Goal: Task Accomplishment & Management: Complete application form

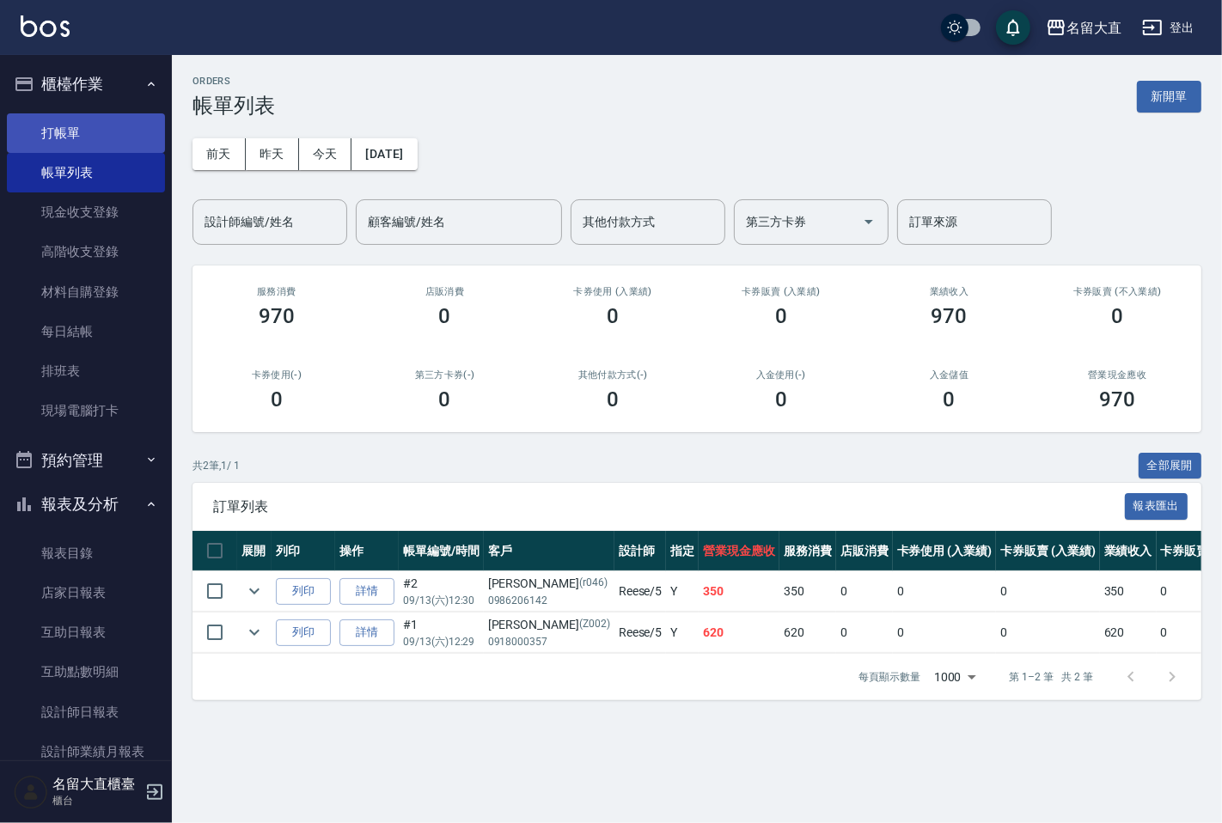
click at [65, 146] on link "打帳單" at bounding box center [86, 133] width 158 height 40
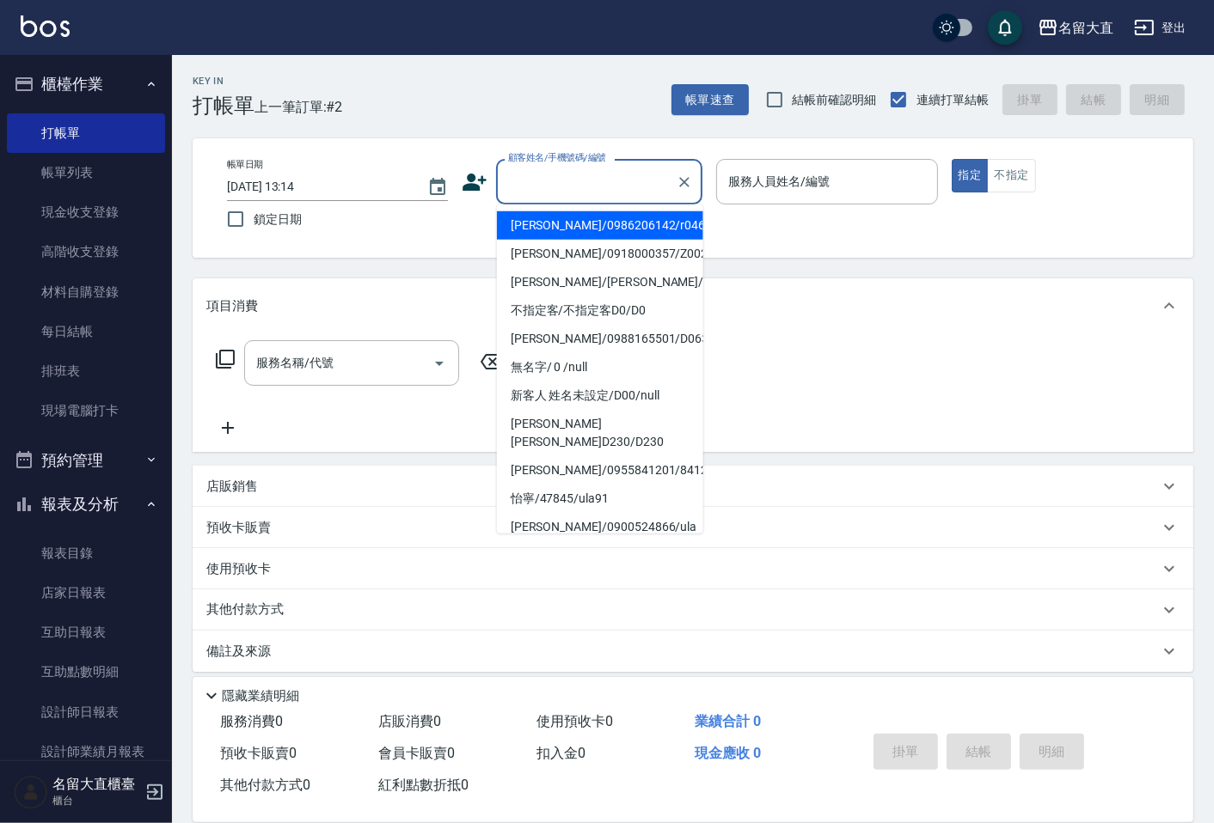
click at [556, 185] on input "顧客姓名/手機號碼/編號" at bounding box center [586, 182] width 165 height 30
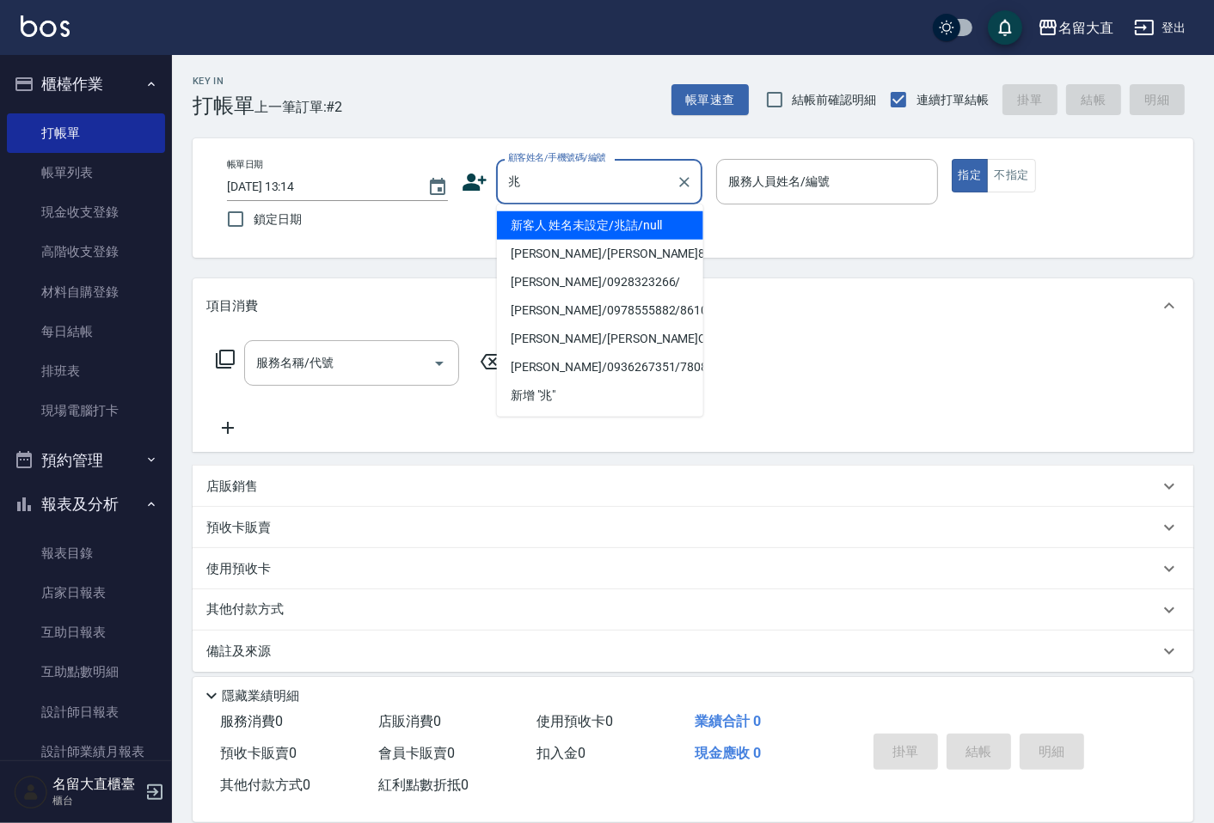
type input "新客人 姓名未設定/兆詰/null"
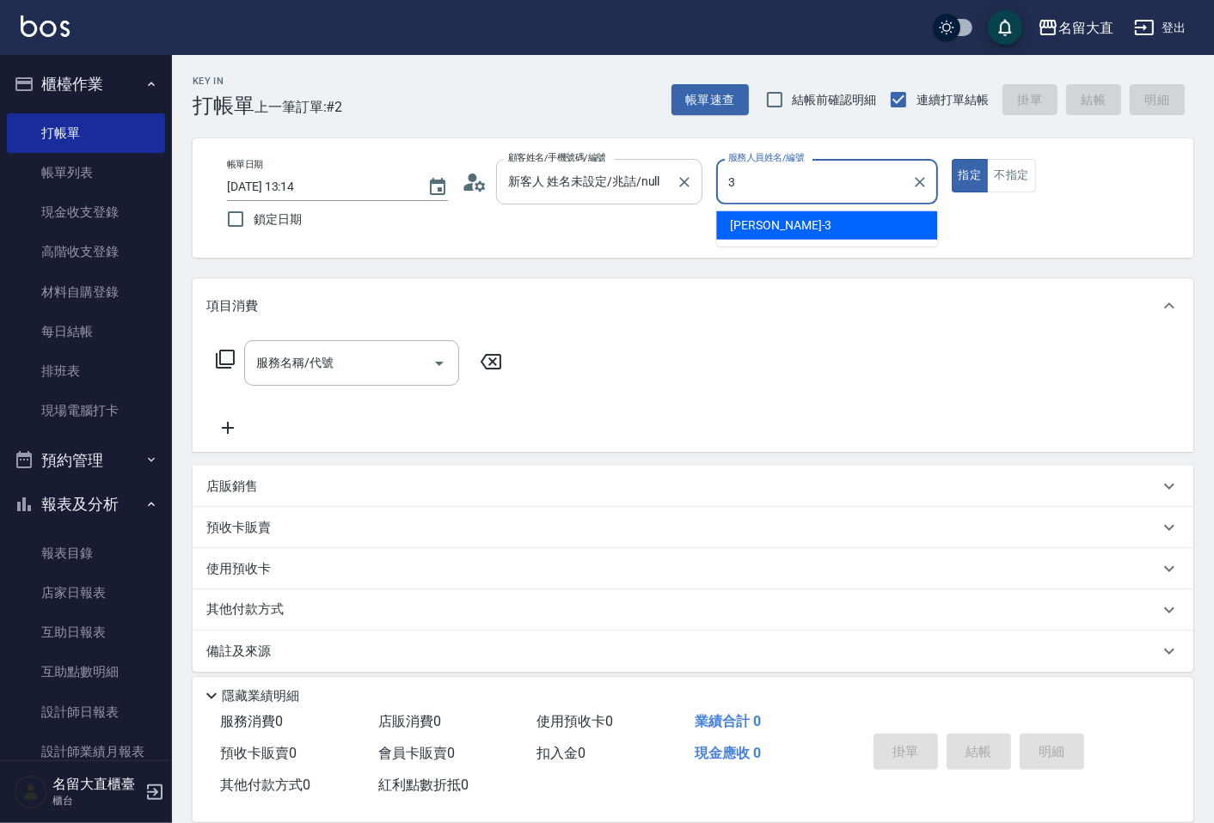
type input "[PERSON_NAME]3"
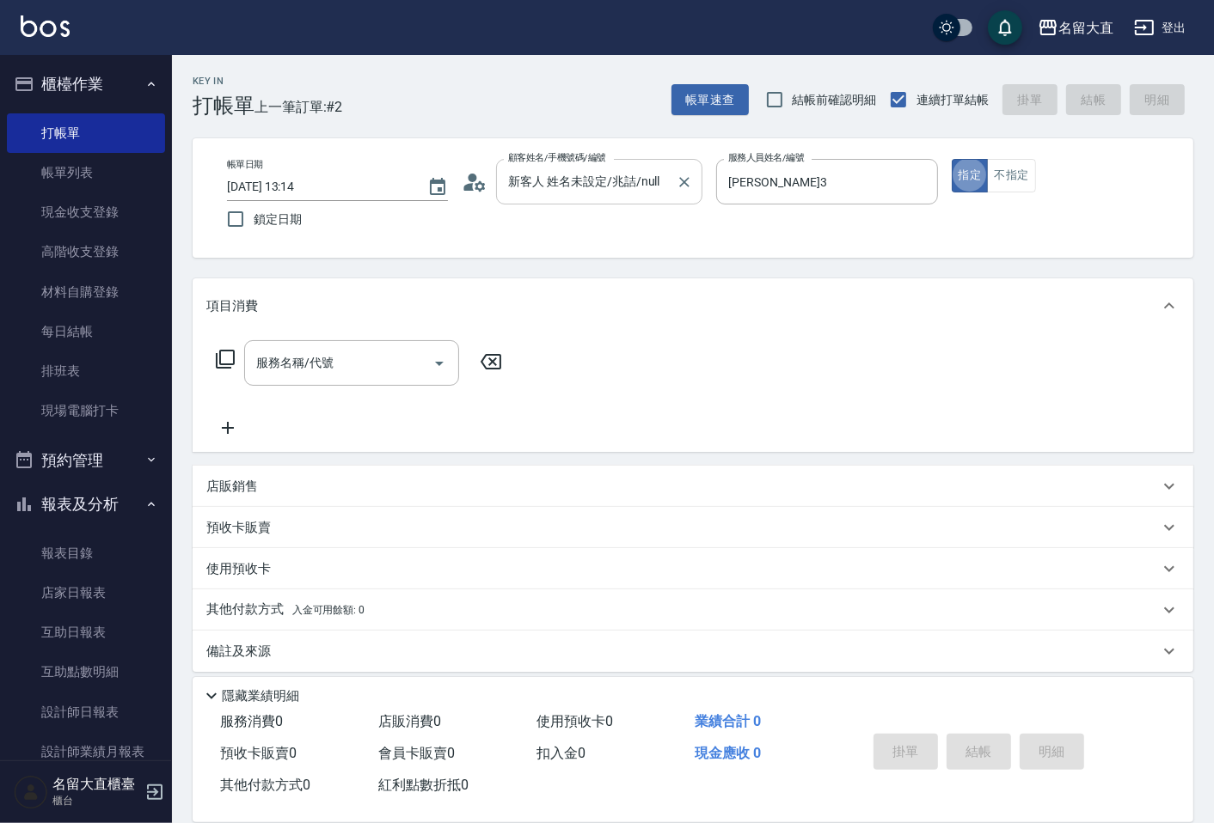
type button "true"
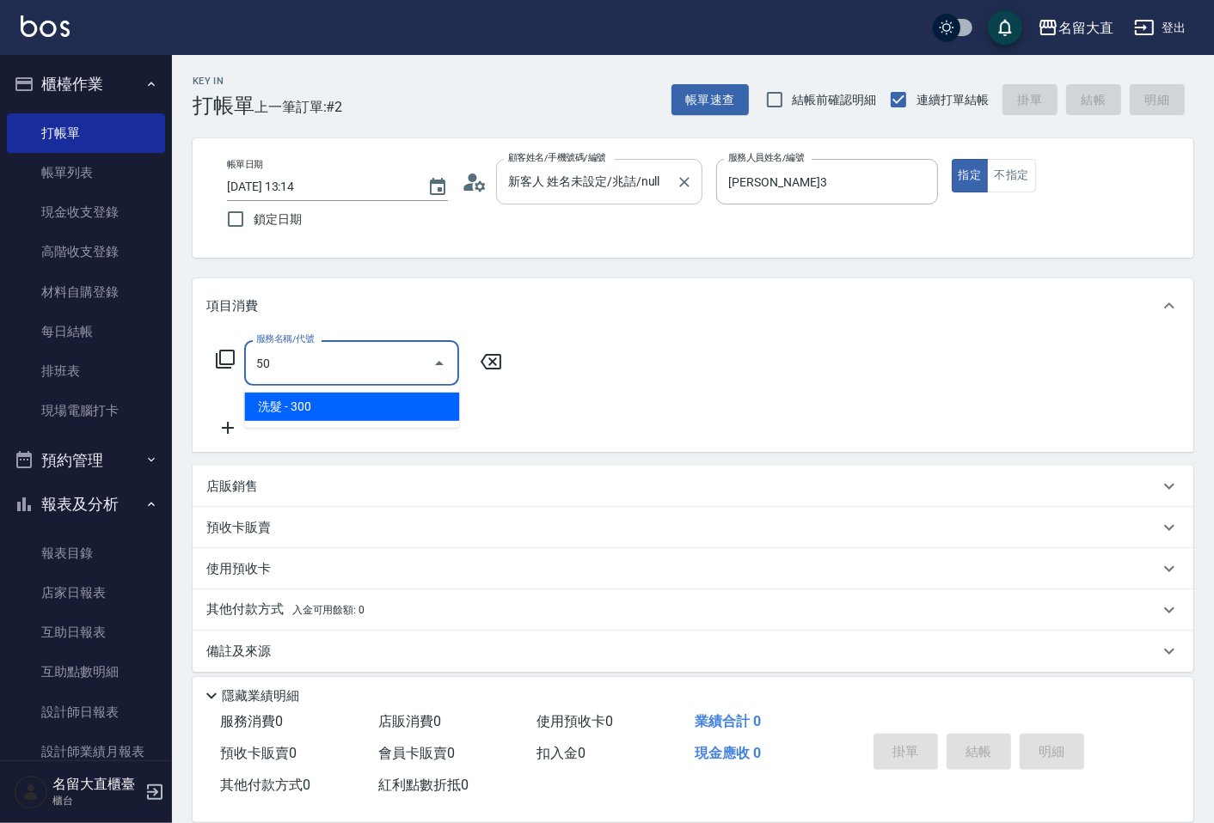
type input "5"
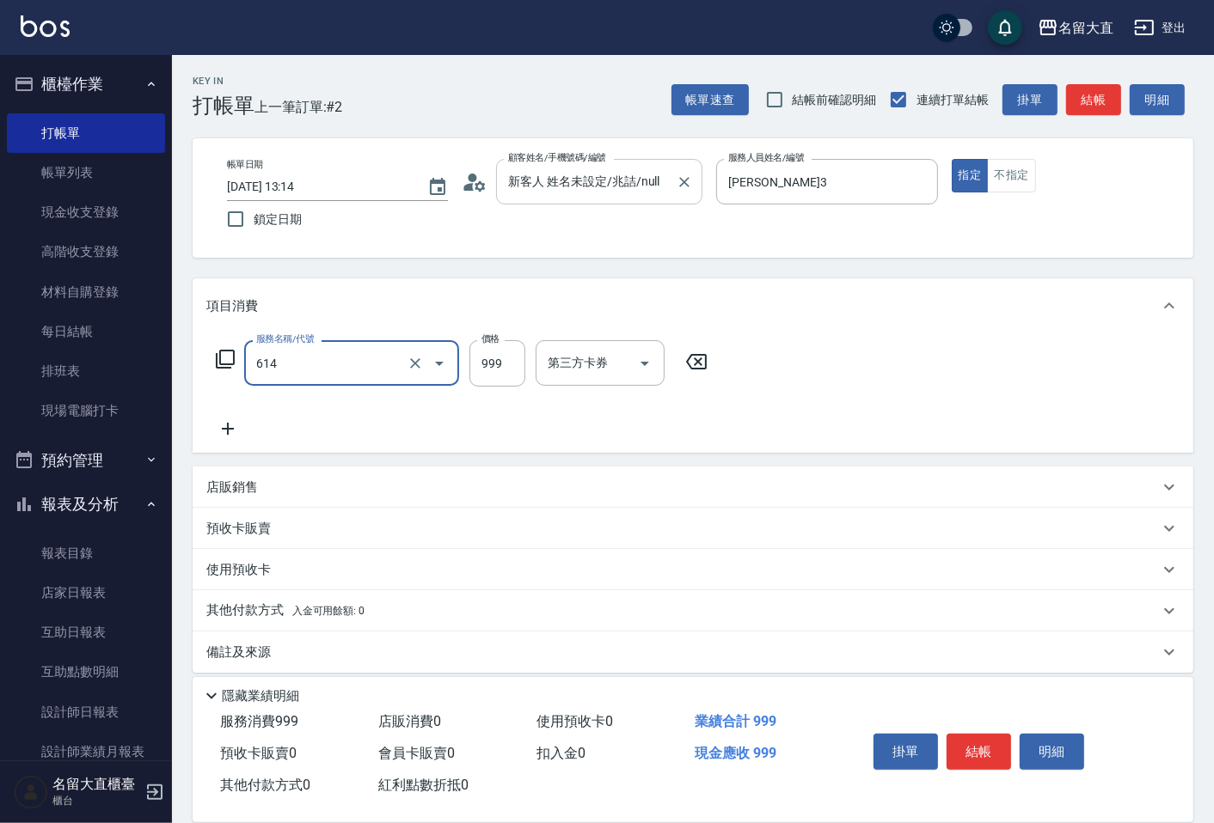
type input "去脂泥膠(614)"
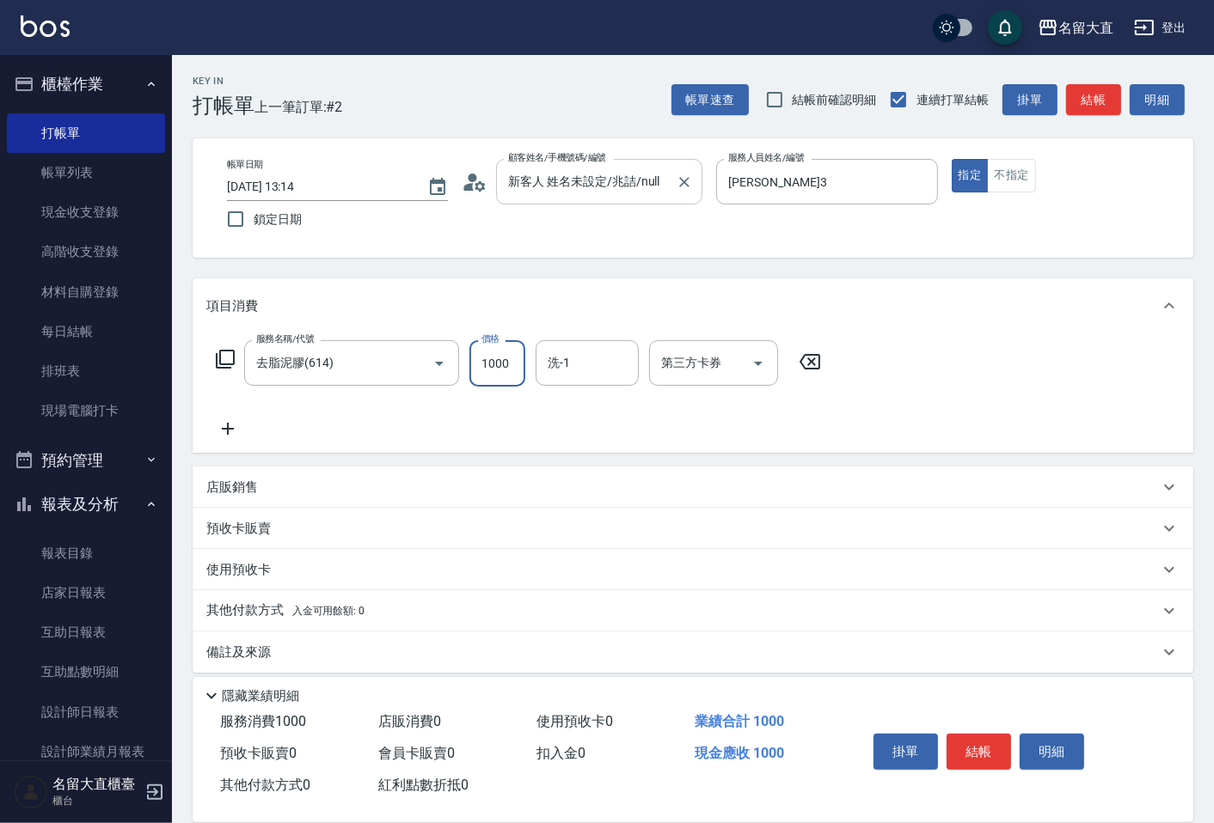
type input "1000"
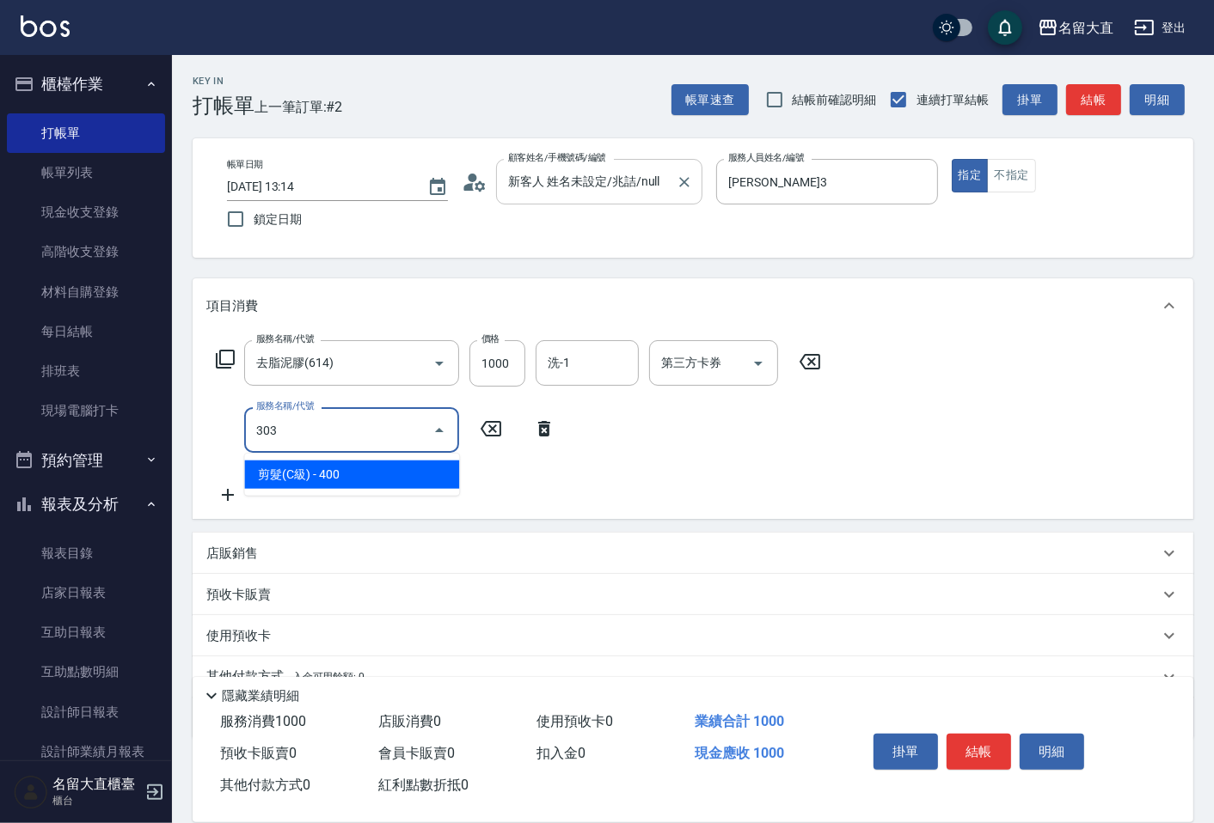
type input "剪髮(C級)(303)"
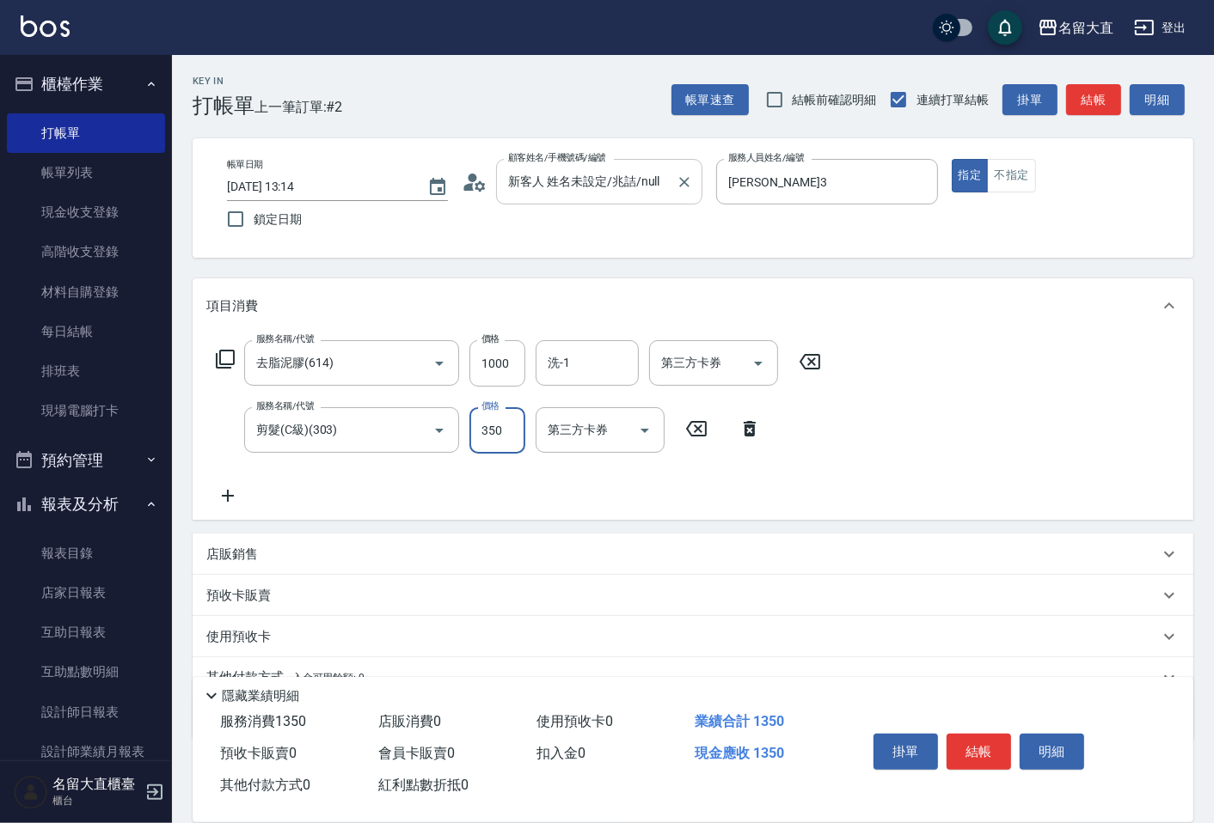
type input "350"
click at [974, 745] on button "結帳" at bounding box center [978, 752] width 64 height 36
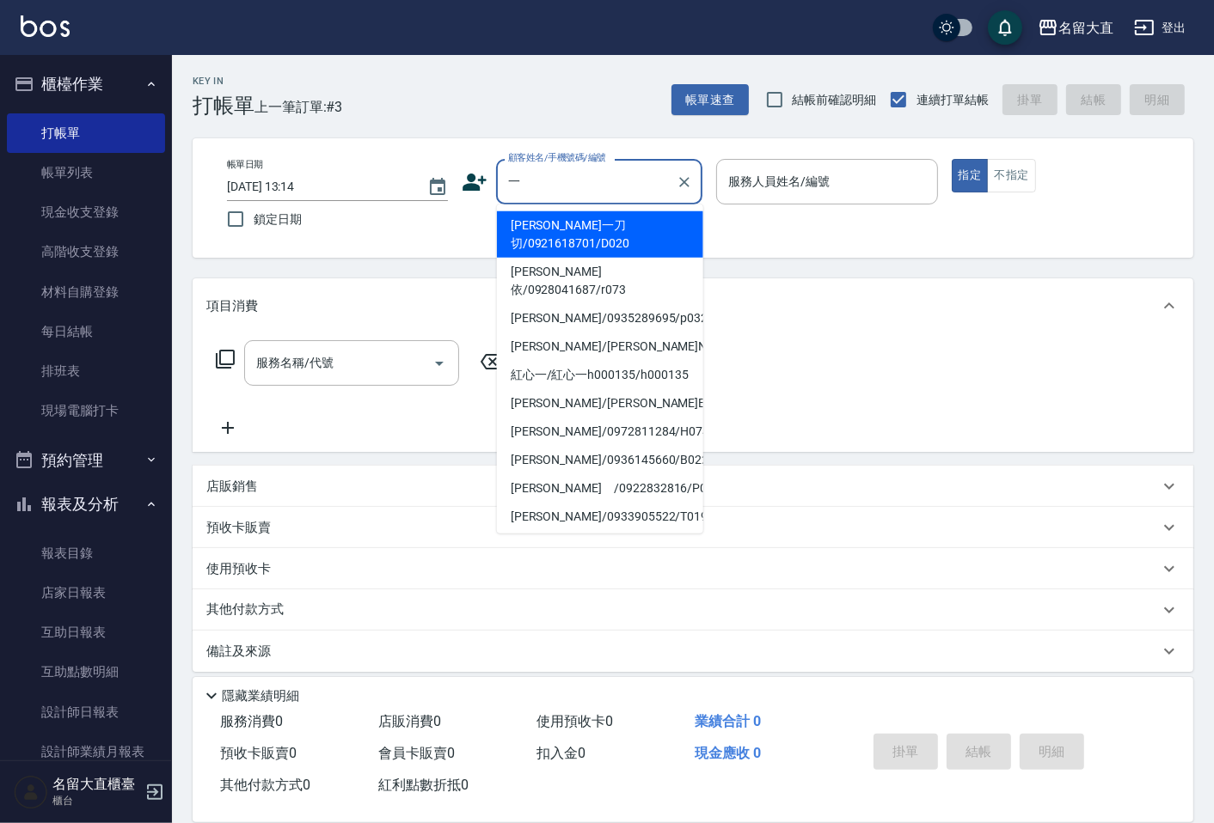
drag, startPoint x: 298, startPoint y: 40, endPoint x: 529, endPoint y: 174, distance: 266.9
click at [529, 174] on input "一" at bounding box center [586, 182] width 165 height 30
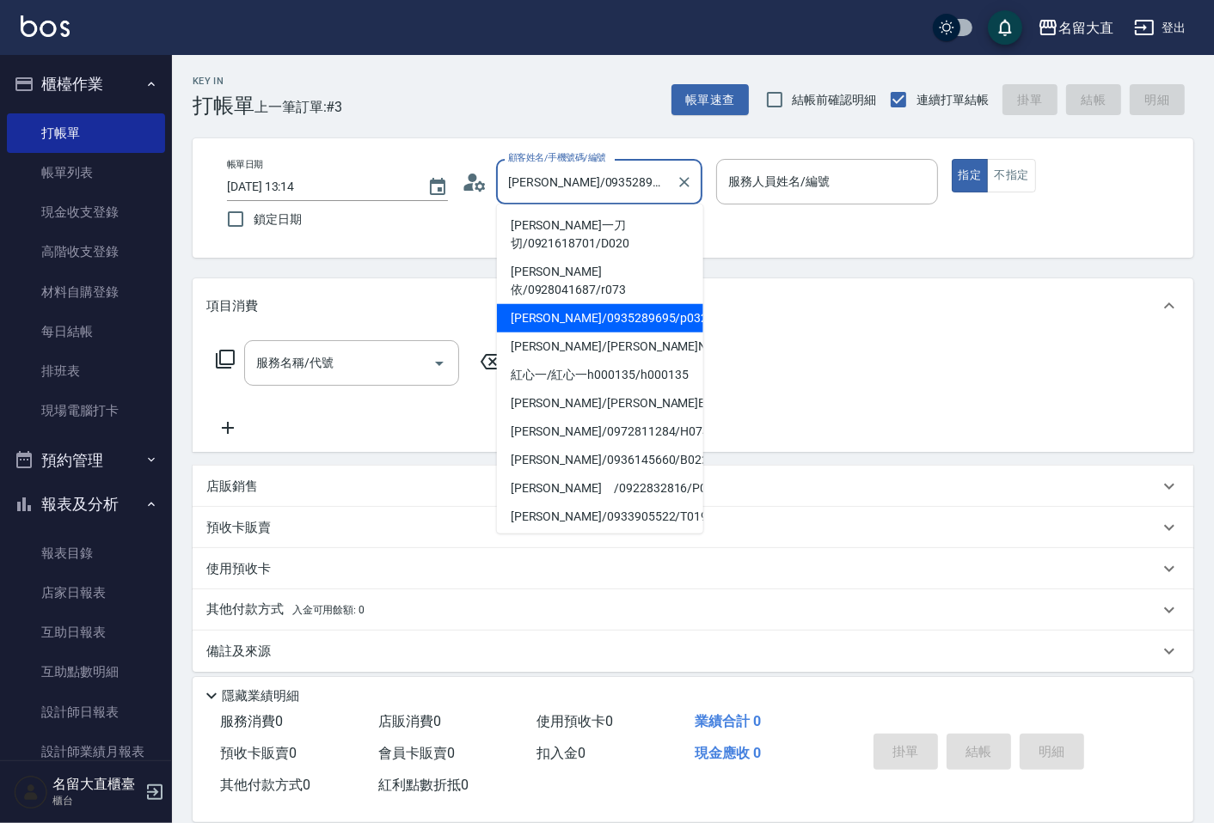
click at [529, 174] on input "[PERSON_NAME]/0935289695/p0324" at bounding box center [586, 182] width 165 height 30
drag, startPoint x: 529, startPoint y: 174, endPoint x: 530, endPoint y: 114, distance: 59.3
click at [529, 174] on input "[PERSON_NAME]/0935289695/p0324" at bounding box center [586, 182] width 165 height 30
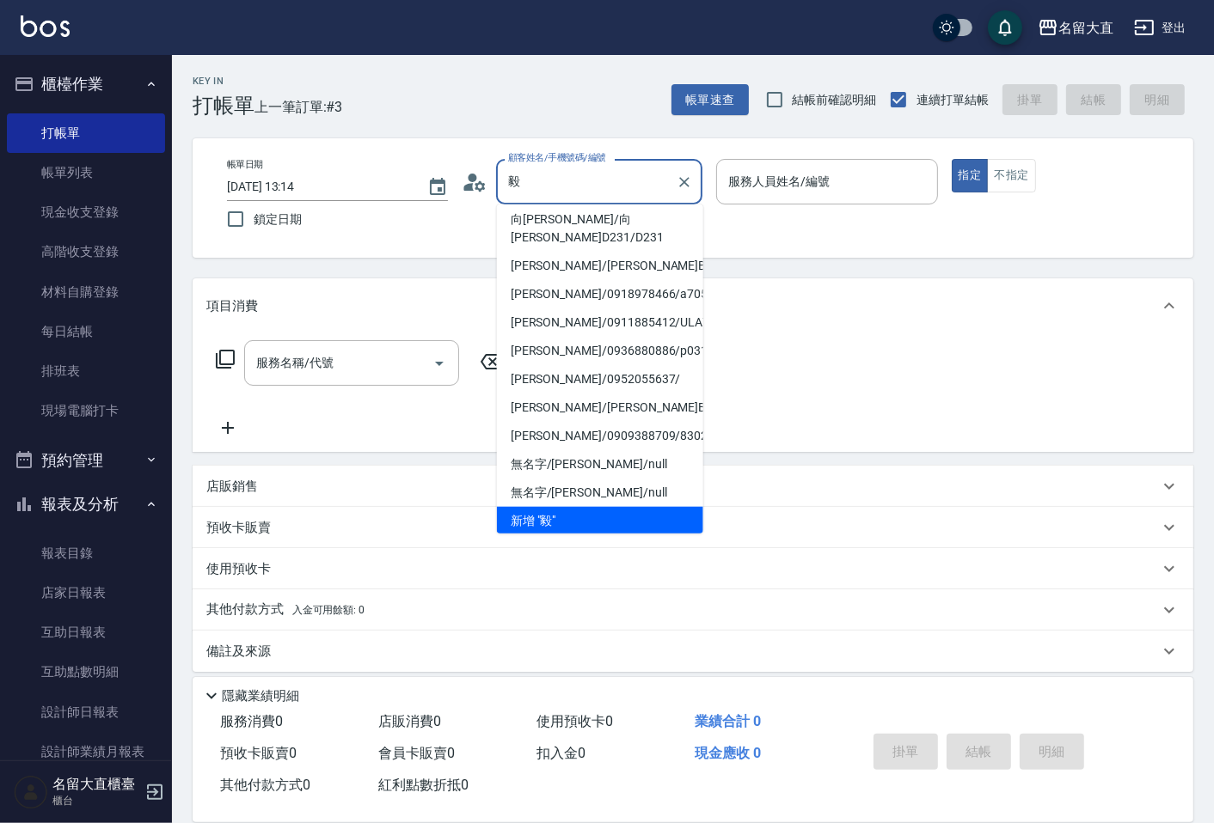
scroll to position [6, 0]
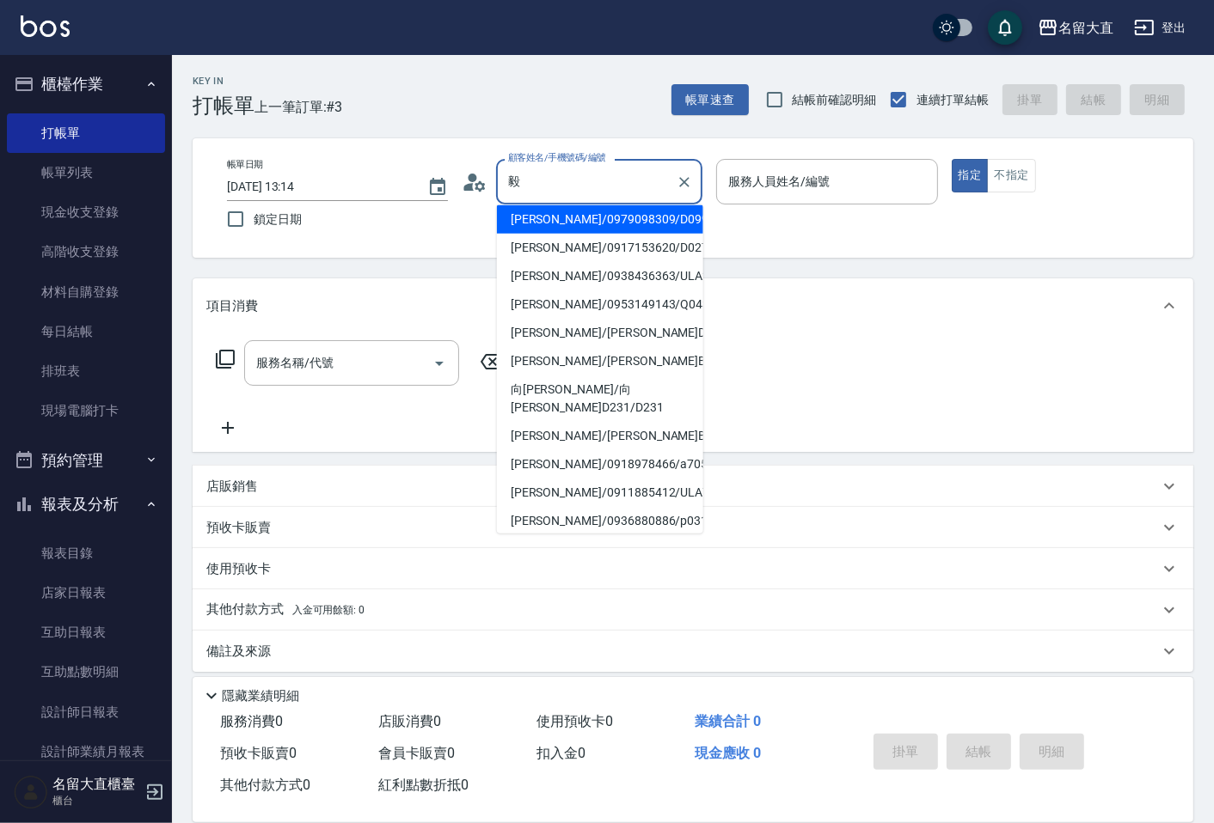
type input "[PERSON_NAME]/0979098309/D099"
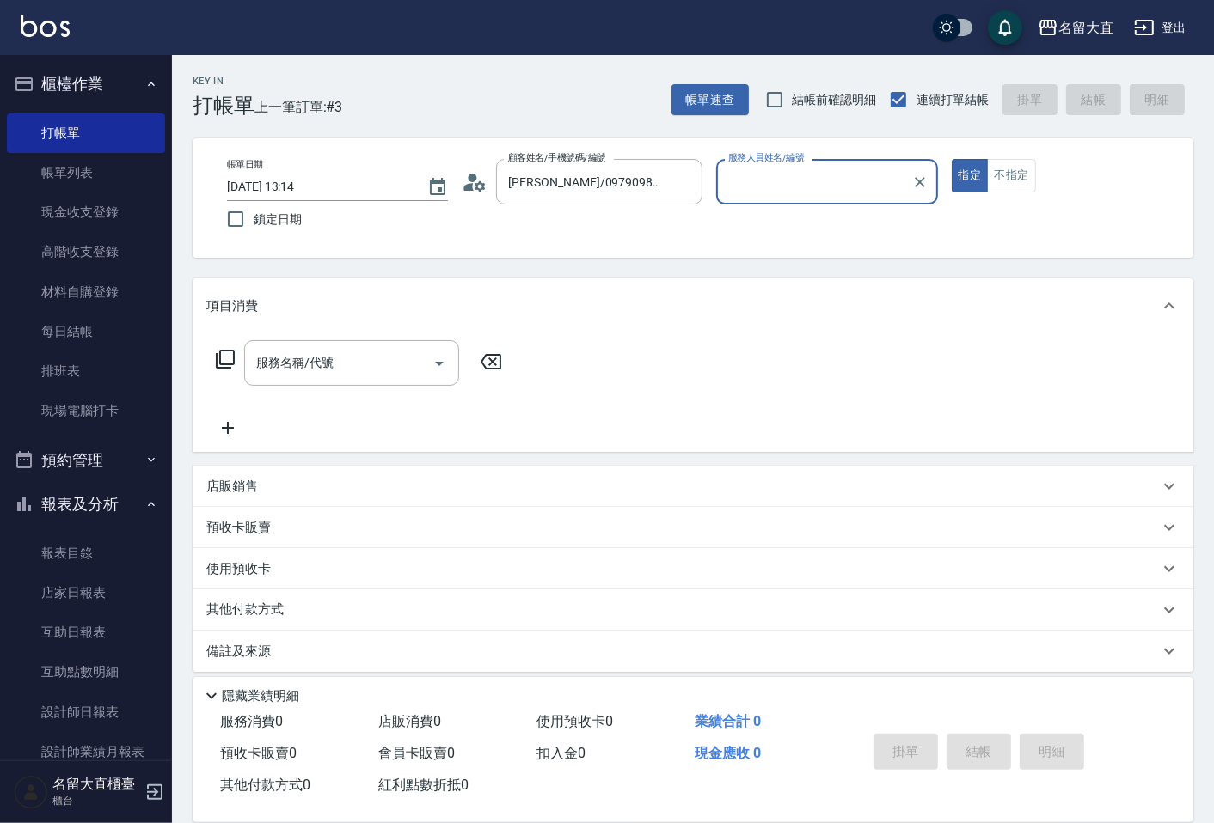
type input "[PERSON_NAME]3"
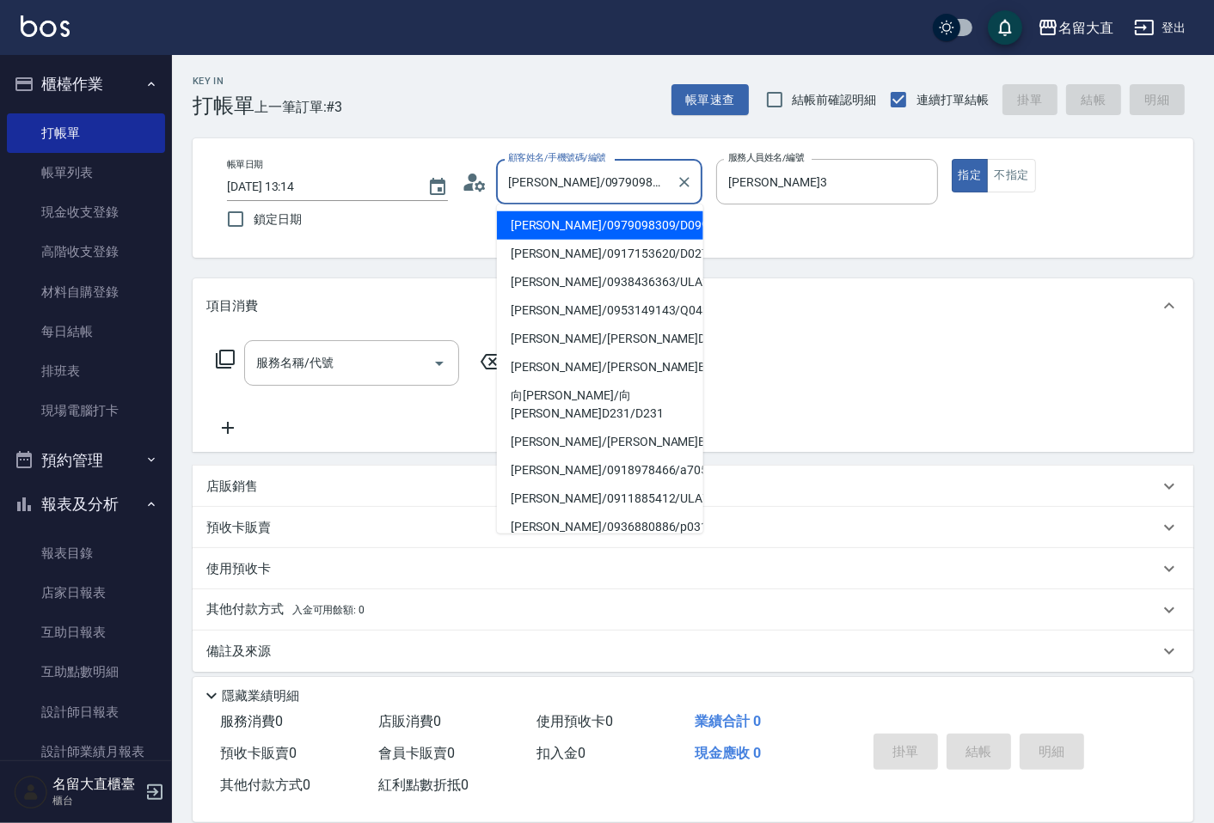
click at [564, 183] on input "[PERSON_NAME]/0979098309/D099" at bounding box center [586, 182] width 165 height 30
click at [565, 183] on input "[PERSON_NAME]/0979098309/D099" at bounding box center [586, 182] width 165 height 30
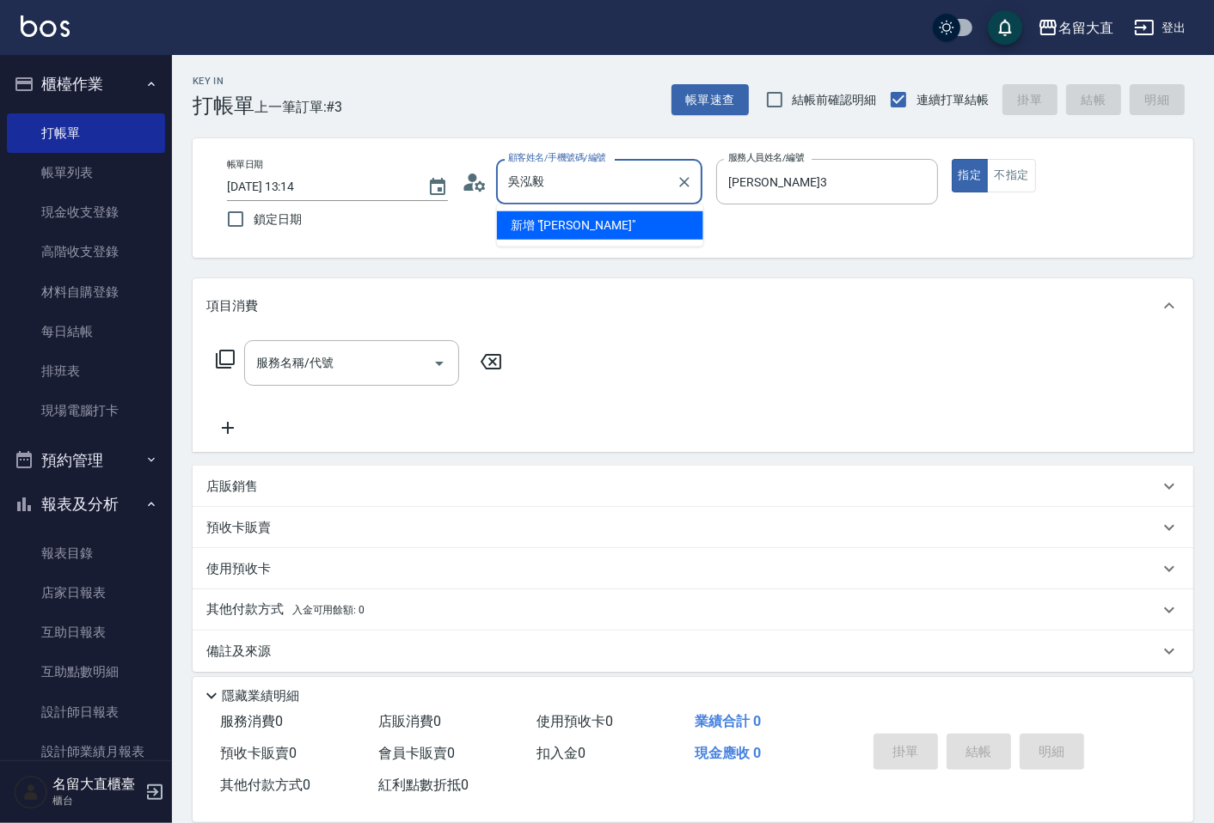
type input "吳泓毅"
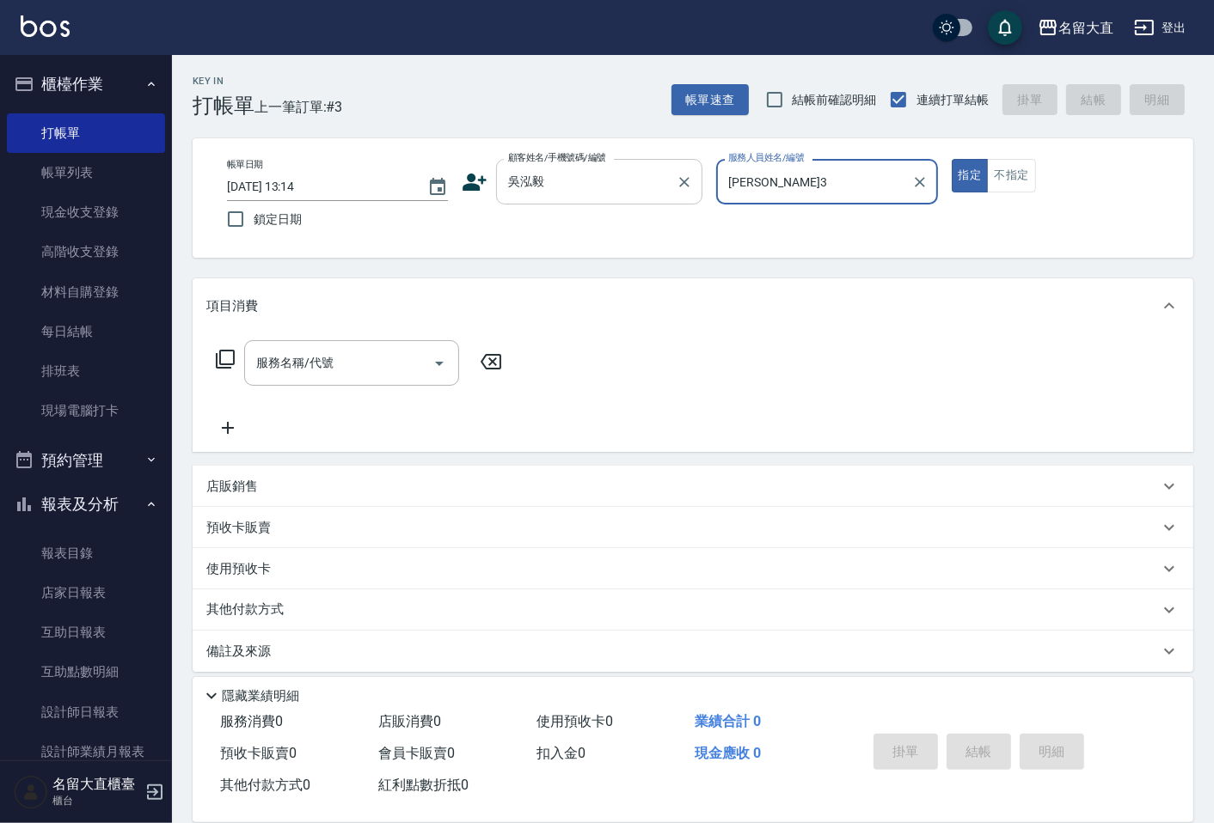
click at [952, 159] on button "指定" at bounding box center [970, 176] width 37 height 34
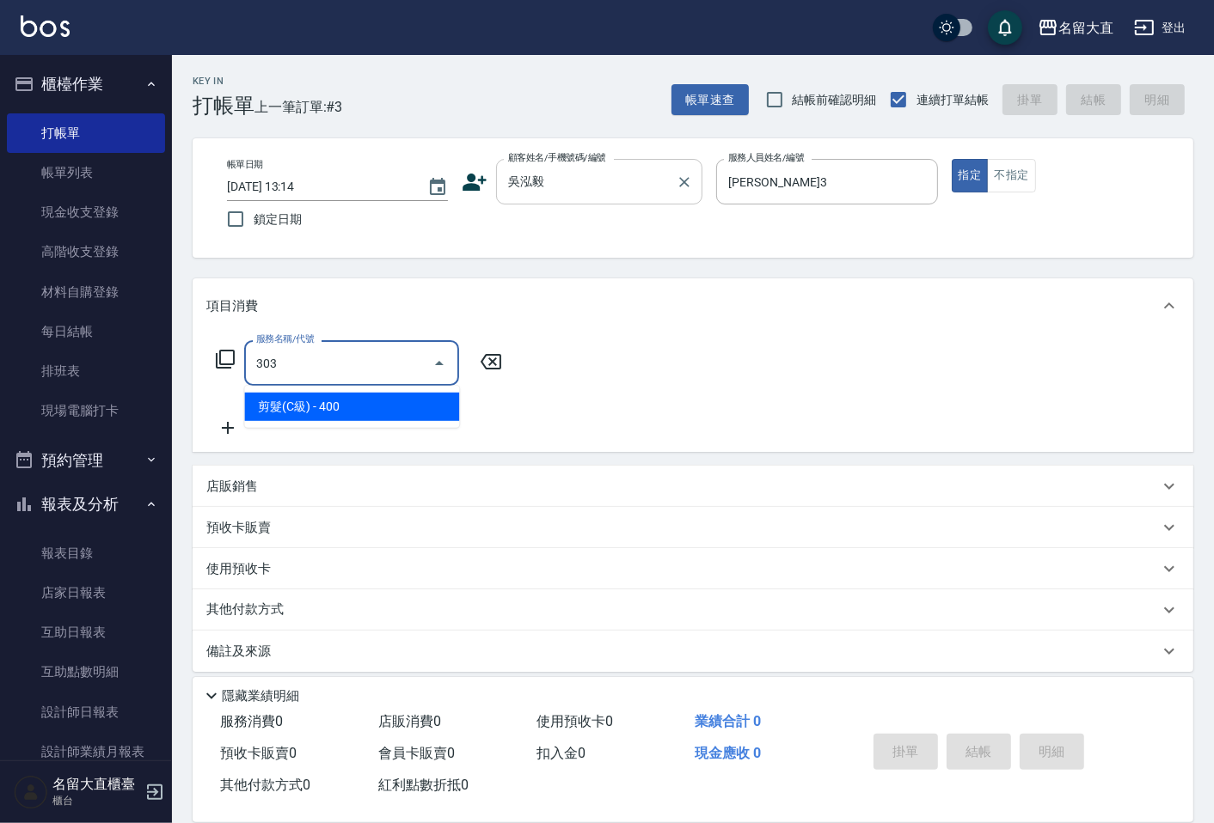
type input "剪髮(C級)(303)"
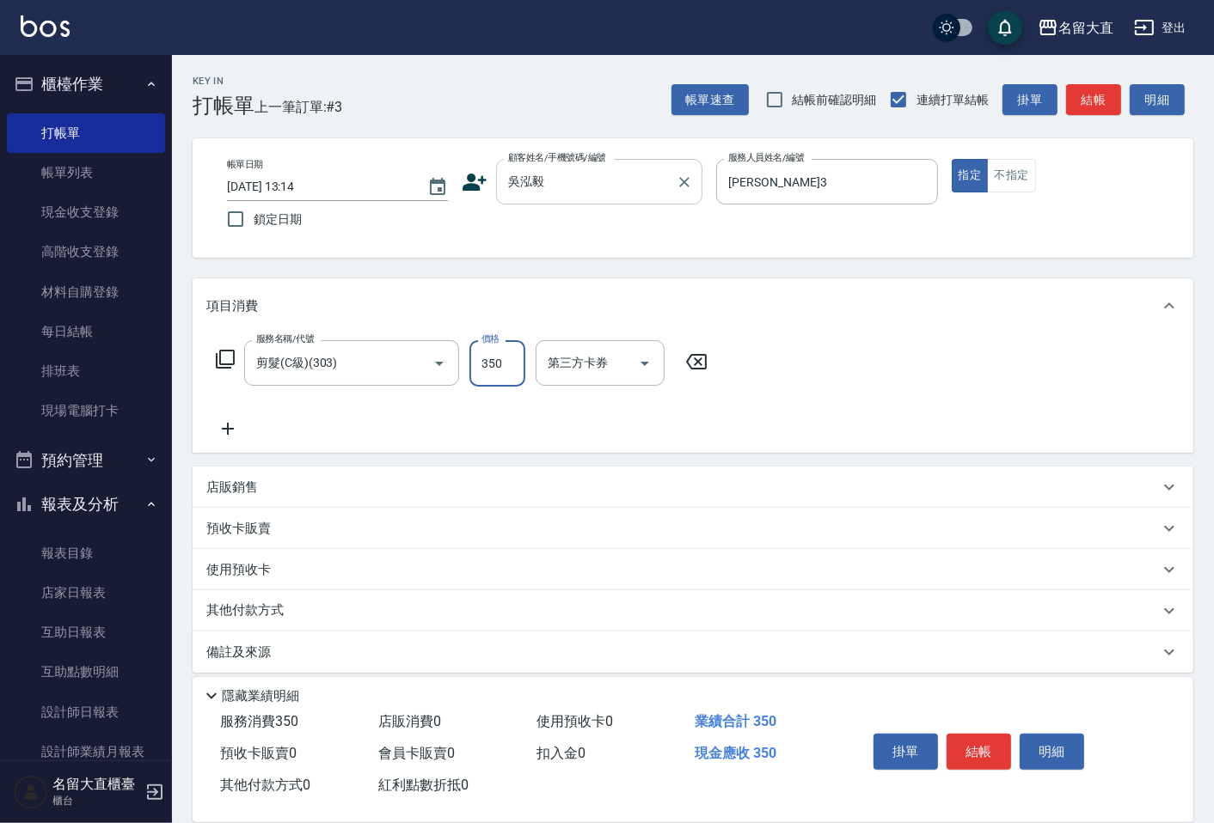
type input "350"
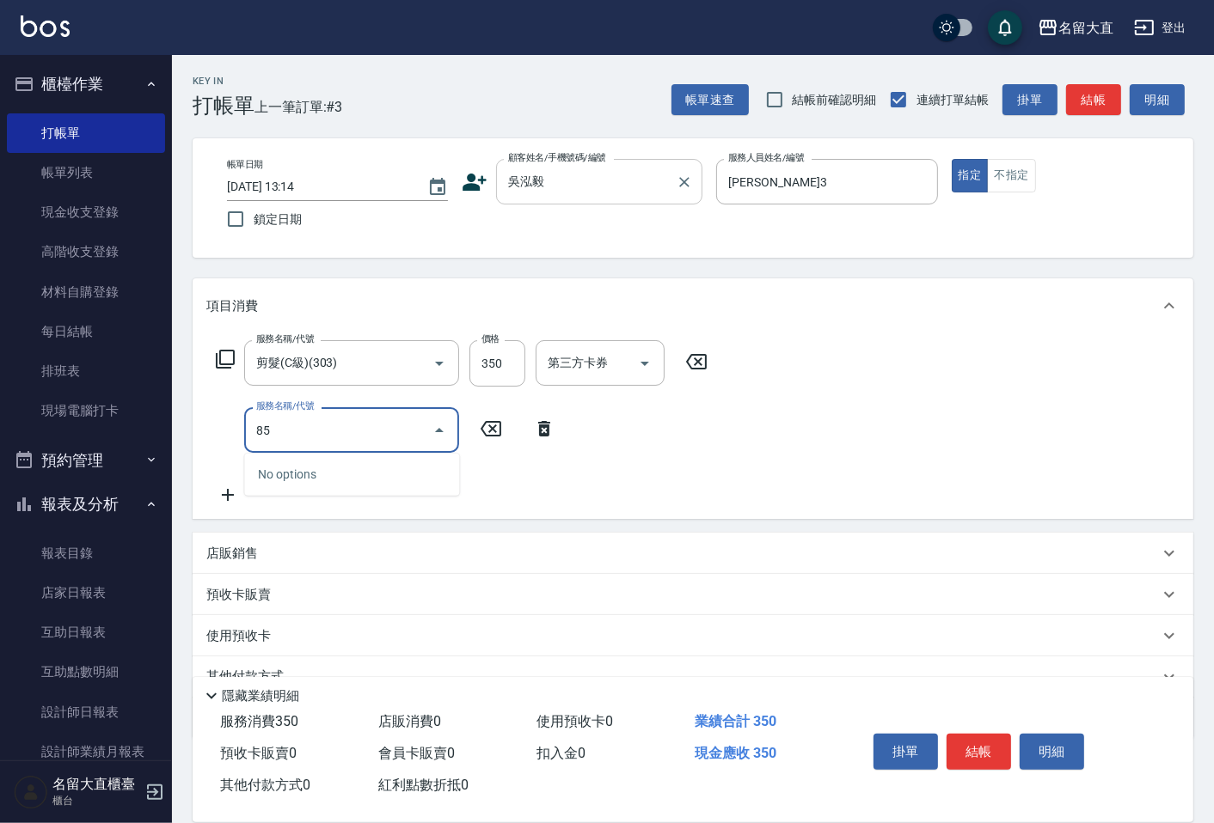
type input "8"
type input "洗髮(500)"
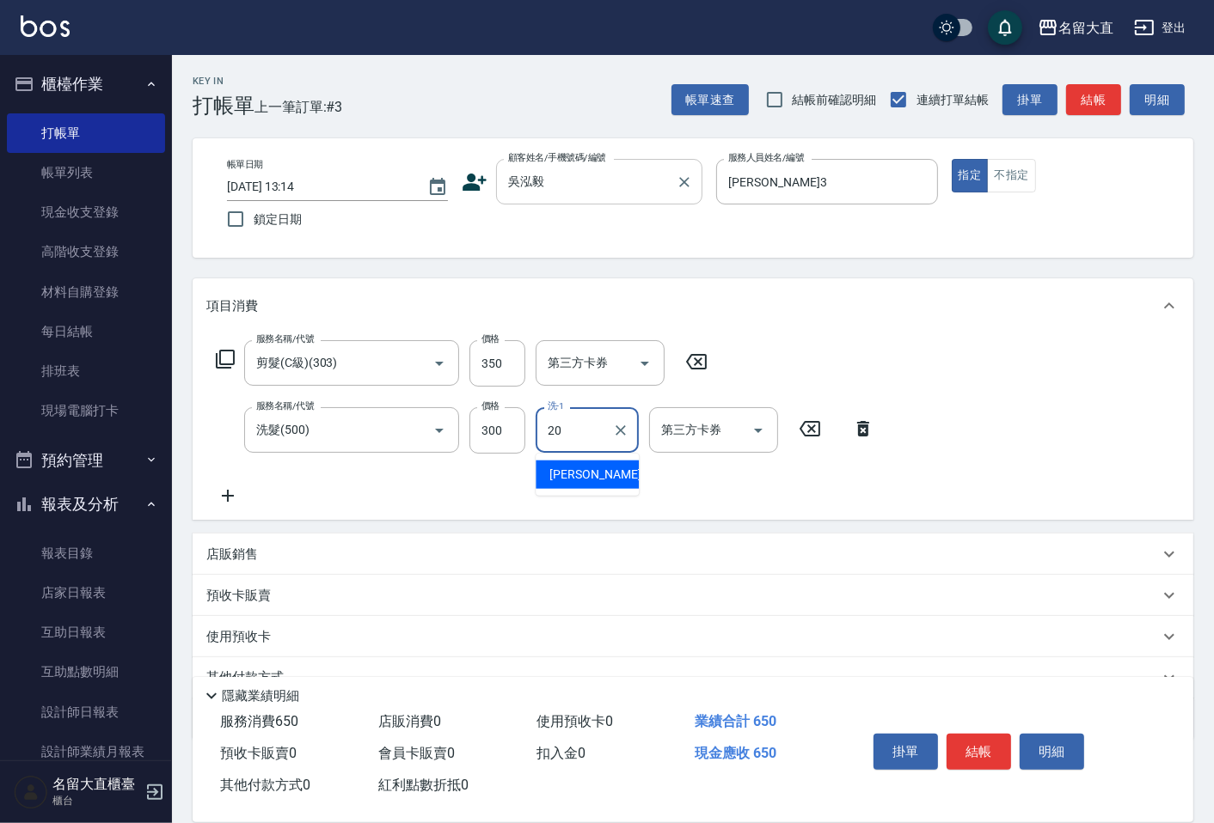
type input "詩雅-20"
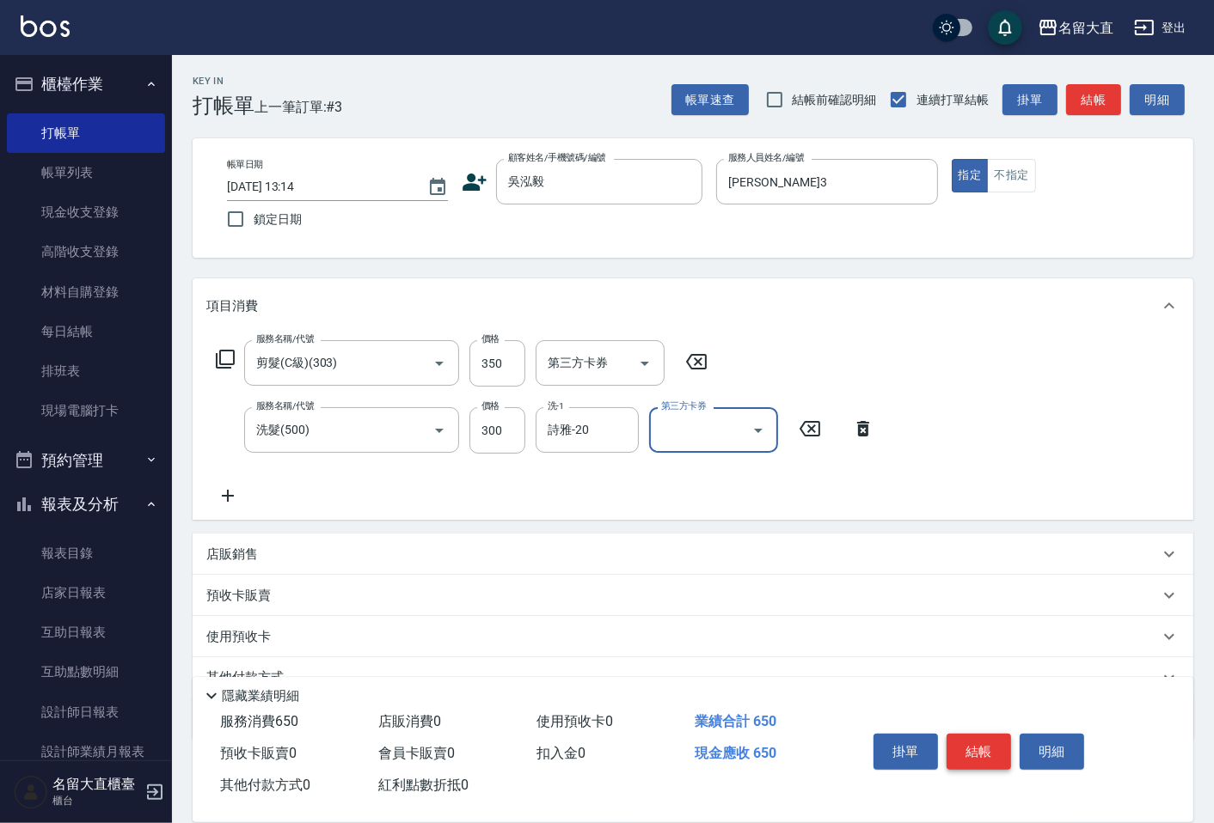
click at [968, 742] on button "結帳" at bounding box center [978, 752] width 64 height 36
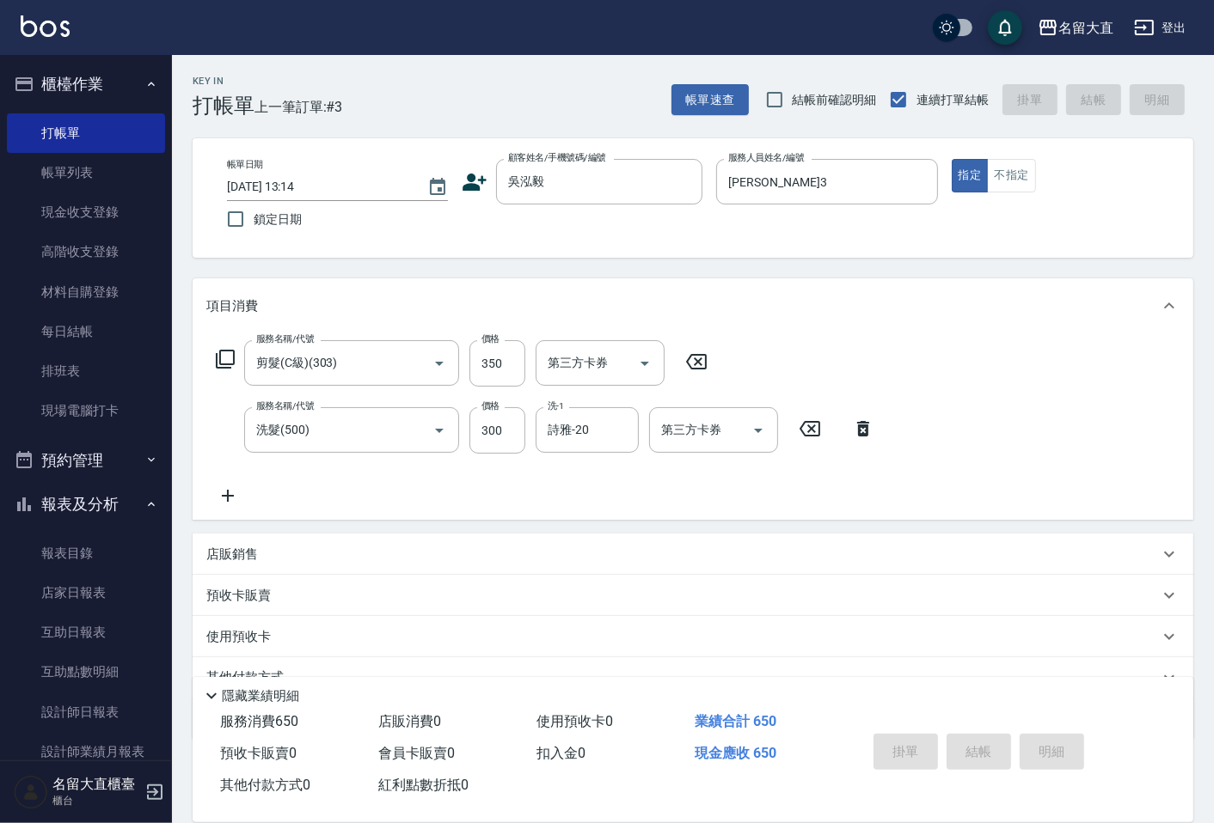
type input "[DATE] 13:17"
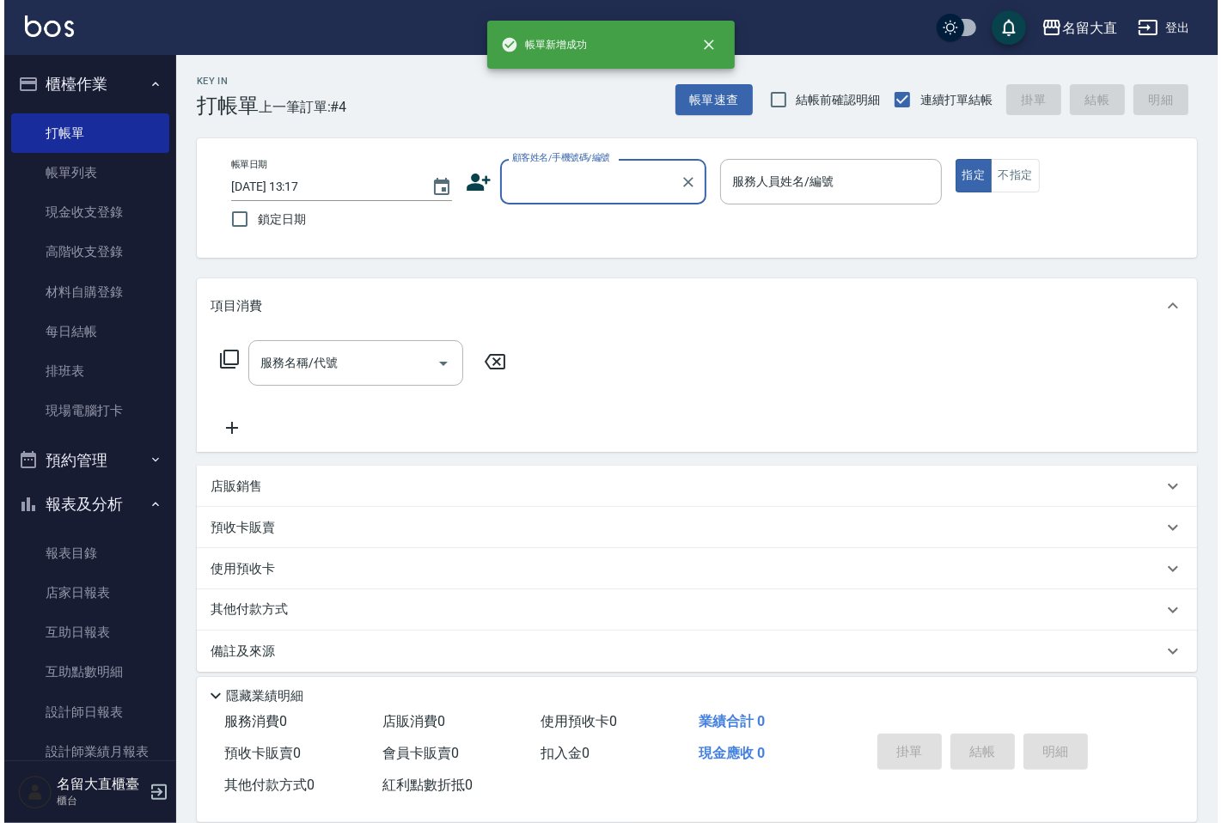
scroll to position [191, 0]
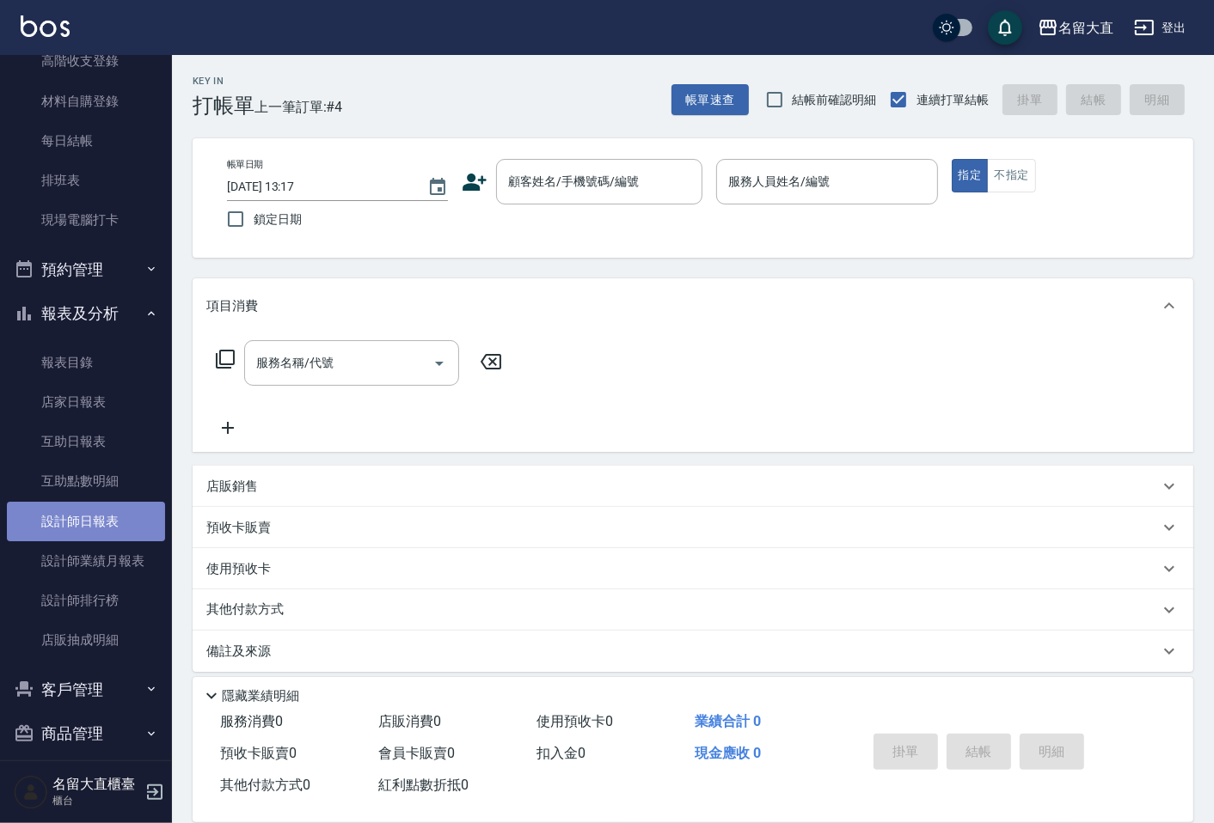
click at [90, 519] on link "設計師日報表" at bounding box center [86, 522] width 158 height 40
